Goal: Task Accomplishment & Management: Manage account settings

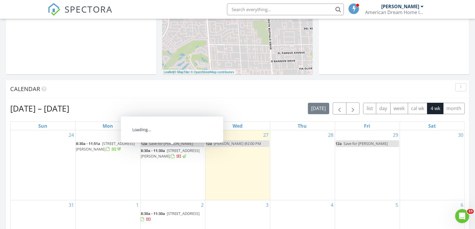
click at [164, 151] on span "8:30a - 11:30a" at bounding box center [153, 150] width 24 height 5
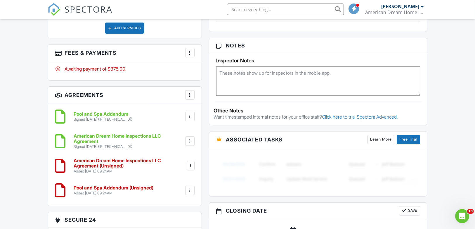
scroll to position [354, 0]
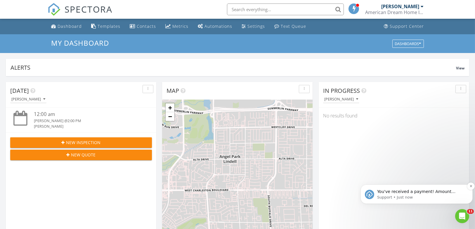
click at [396, 194] on p "Support • Just now" at bounding box center [421, 196] width 88 height 5
